Goal: Task Accomplishment & Management: Use online tool/utility

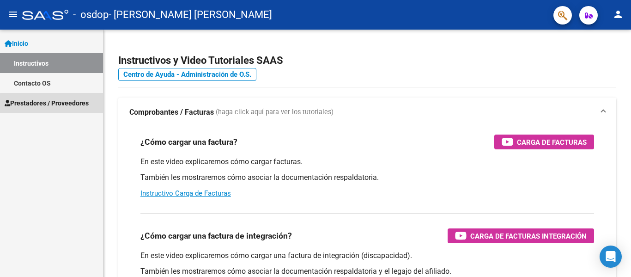
click at [56, 106] on span "Prestadores / Proveedores" at bounding box center [47, 103] width 84 height 10
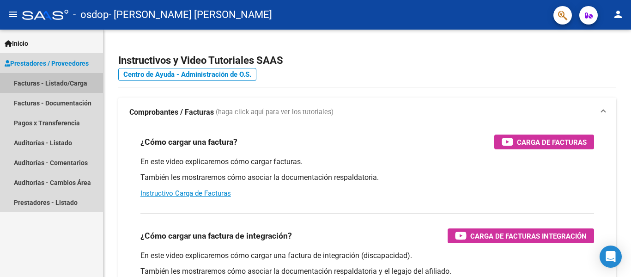
click at [53, 83] on link "Facturas - Listado/Carga" at bounding box center [51, 83] width 103 height 20
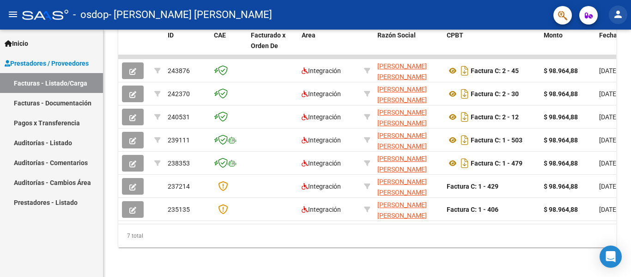
click at [615, 17] on mat-icon "person" at bounding box center [618, 14] width 11 height 11
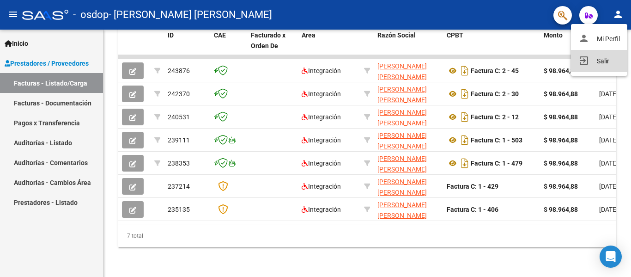
click at [606, 61] on button "exit_to_app Salir" at bounding box center [599, 61] width 56 height 22
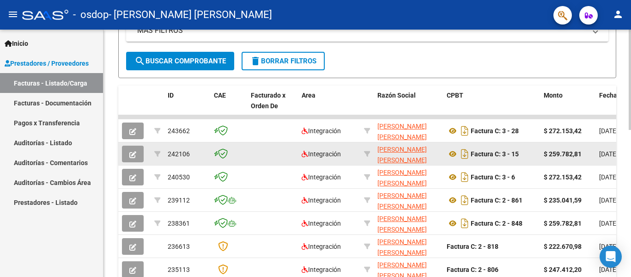
scroll to position [231, 0]
